Goal: Task Accomplishment & Management: Use online tool/utility

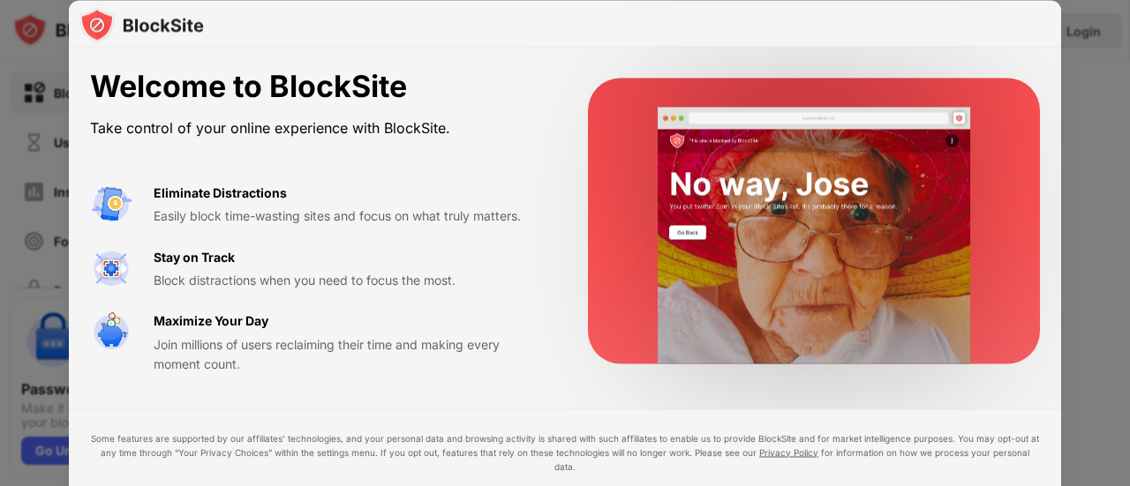
click at [508, 111] on div "Welcome to BlockSite Take control of your online experience with BlockSite." at bounding box center [317, 105] width 455 height 72
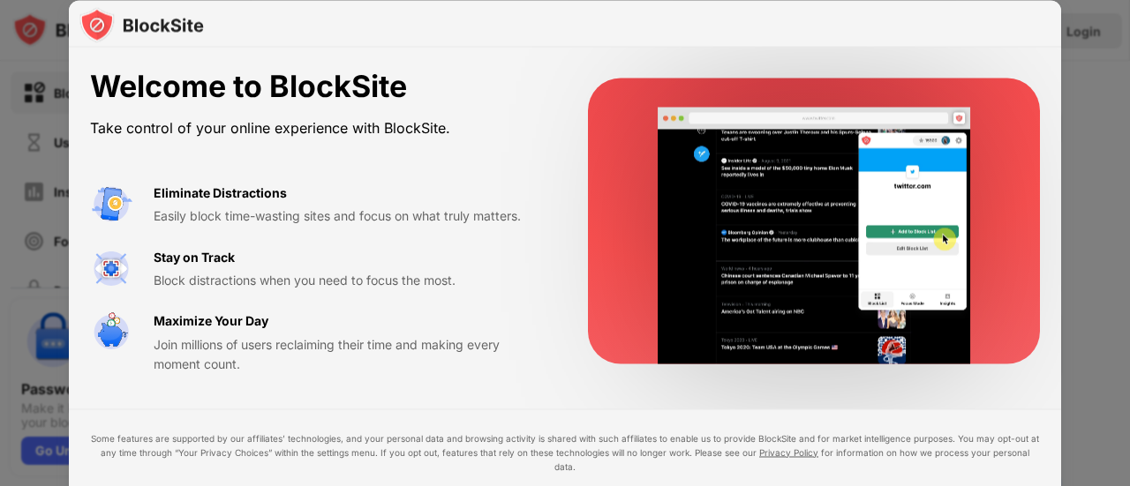
click at [259, 94] on div "Welcome to BlockSite" at bounding box center [317, 87] width 455 height 36
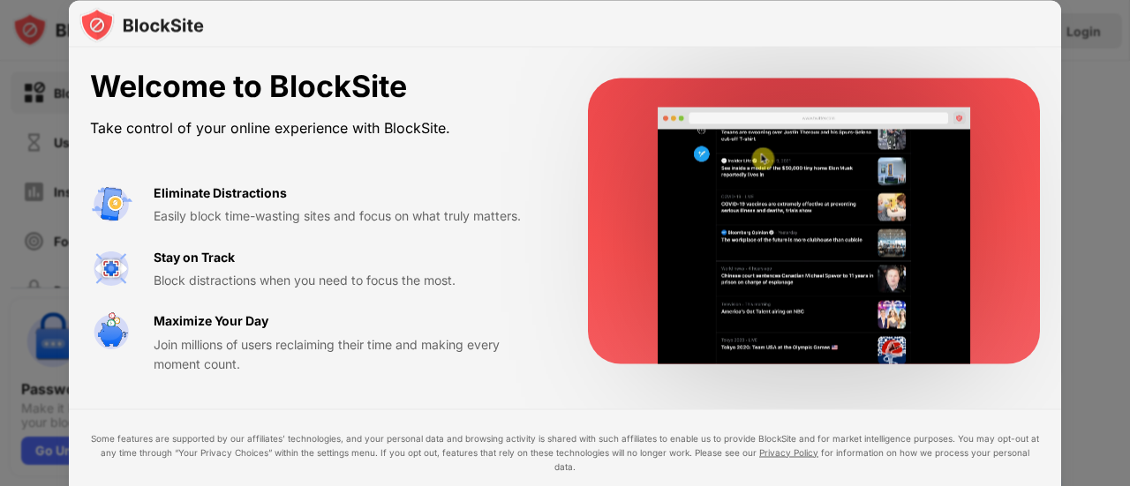
click at [0, 97] on div at bounding box center [565, 243] width 1130 height 486
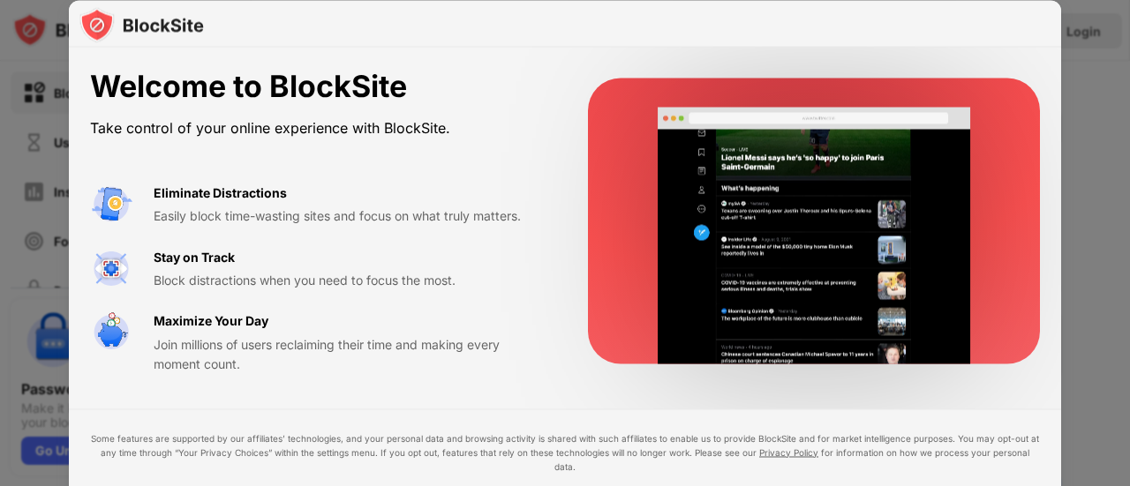
click at [57, 119] on div at bounding box center [565, 243] width 1130 height 486
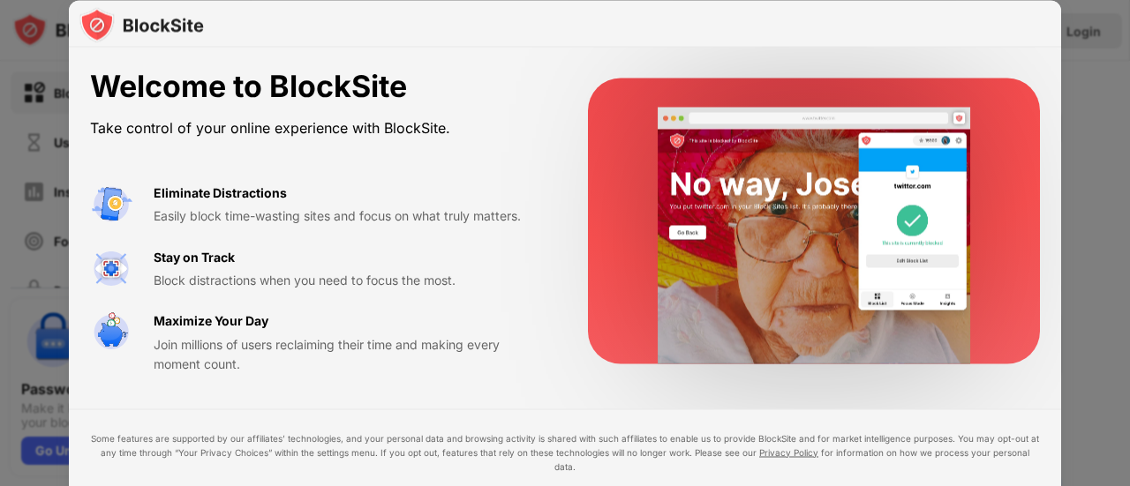
click at [667, 158] on video at bounding box center [814, 236] width 361 height 257
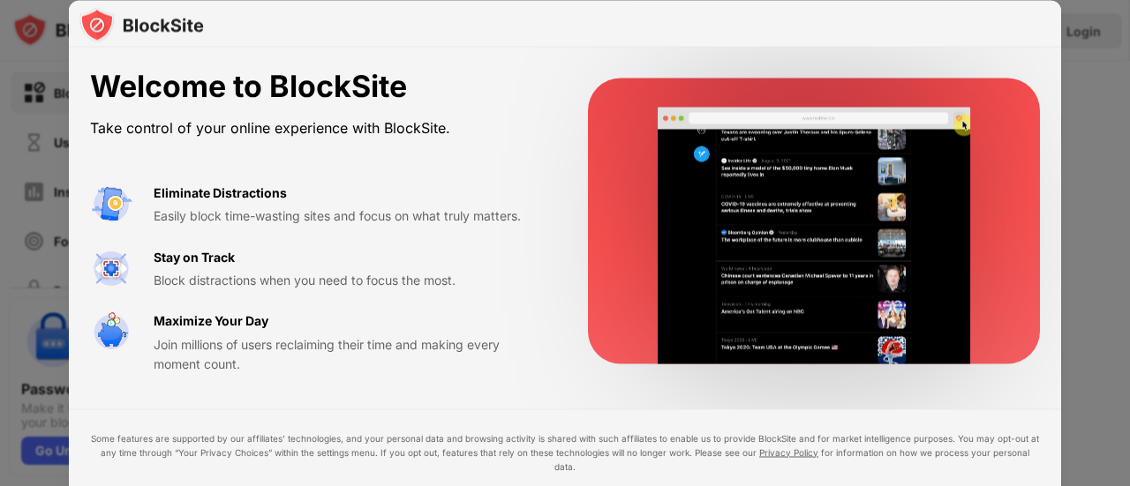
click at [913, 45] on div at bounding box center [565, 24] width 992 height 48
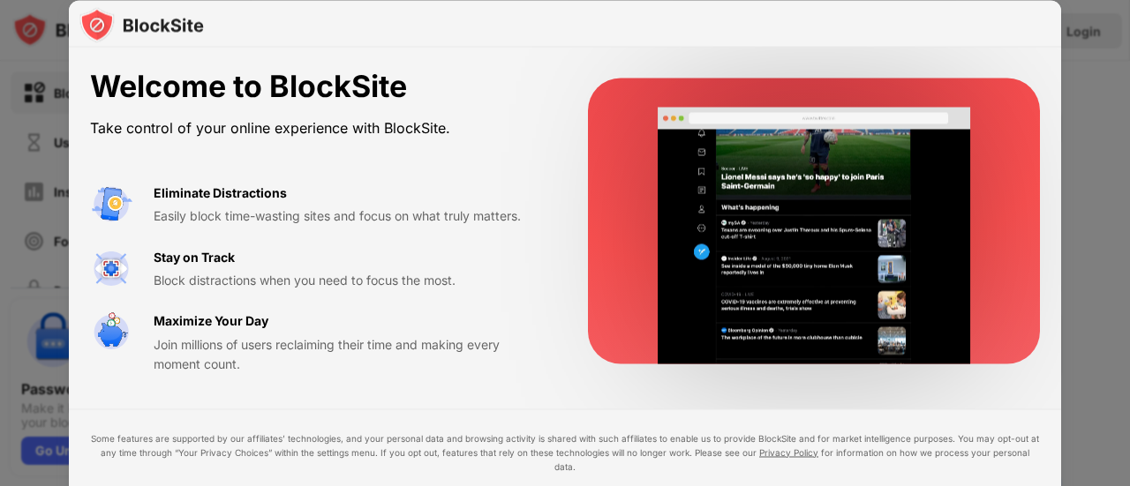
click at [1111, 80] on div at bounding box center [565, 243] width 1130 height 486
